Goal: Transaction & Acquisition: Purchase product/service

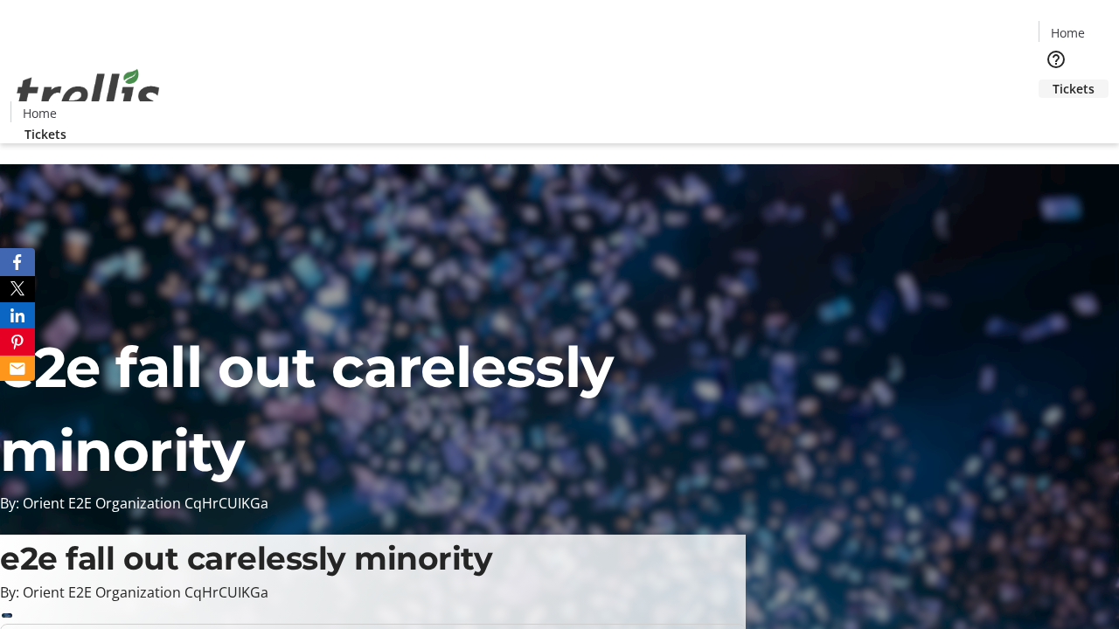
click at [1052, 80] on span "Tickets" at bounding box center [1073, 89] width 42 height 18
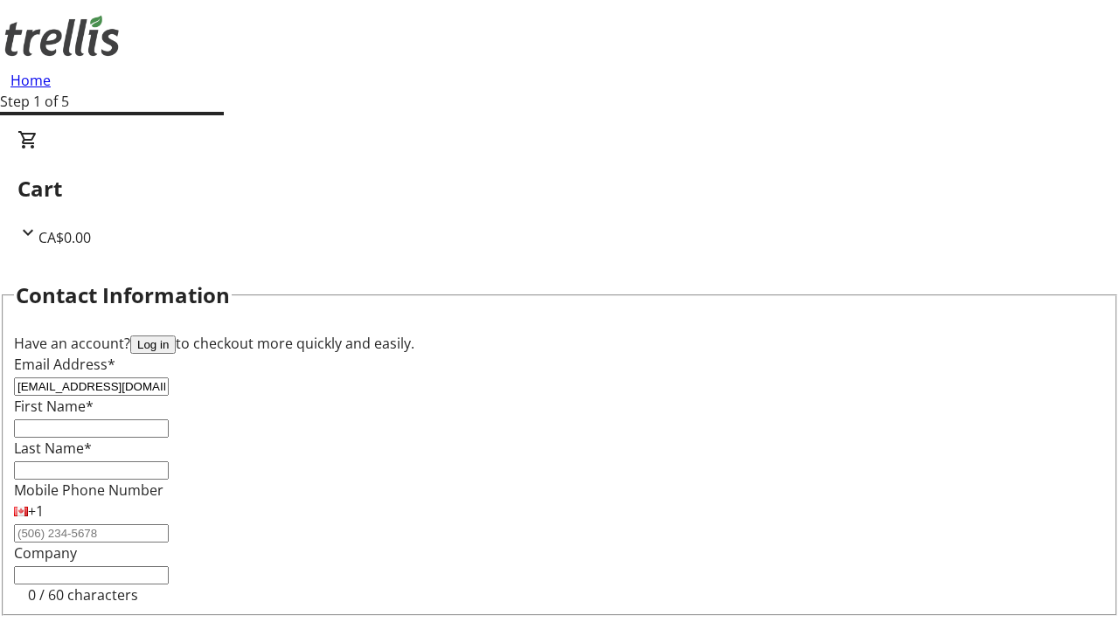
type input "[EMAIL_ADDRESS][DOMAIN_NAME]"
type input "[PERSON_NAME]"
